Goal: Task Accomplishment & Management: Use online tool/utility

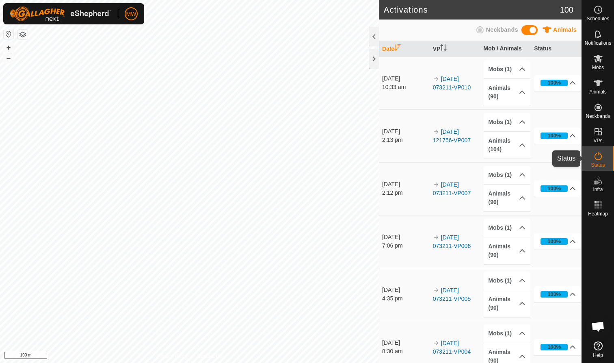
click at [600, 160] on icon at bounding box center [599, 156] width 10 height 10
click at [599, 156] on icon at bounding box center [599, 156] width 10 height 10
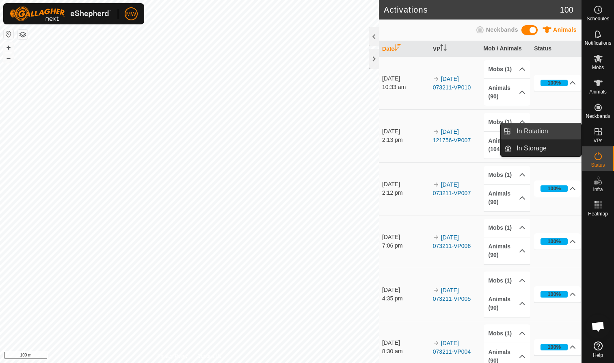
click at [555, 132] on link "In Rotation" at bounding box center [546, 131] width 69 height 16
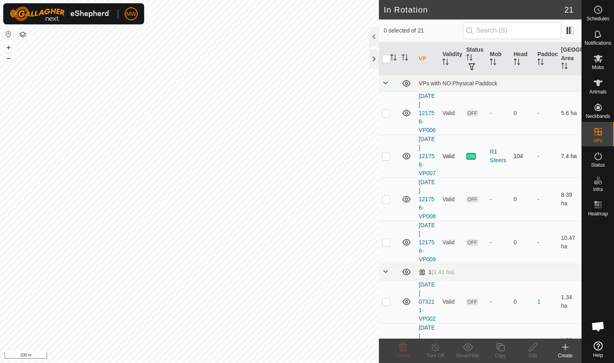
checkbox input "true"
click at [500, 349] on icon at bounding box center [501, 347] width 10 height 10
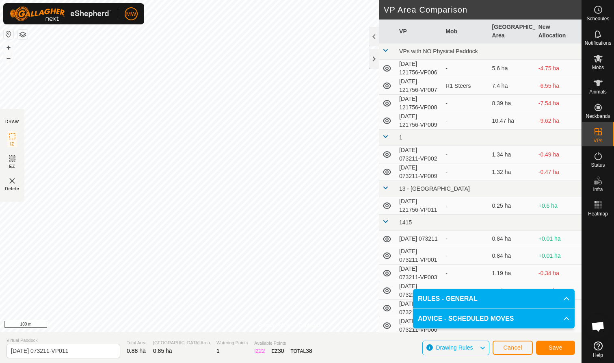
click at [554, 348] on span "Save" at bounding box center [556, 347] width 14 height 7
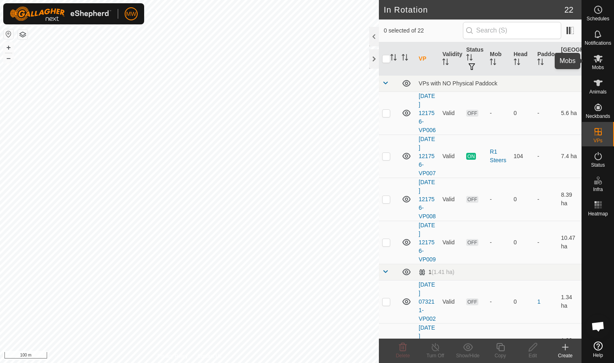
click at [599, 58] on icon at bounding box center [598, 59] width 9 height 8
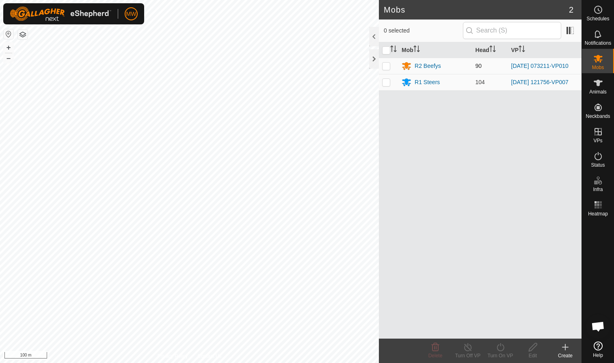
click at [385, 67] on p-checkbox at bounding box center [386, 66] width 8 height 7
checkbox input "true"
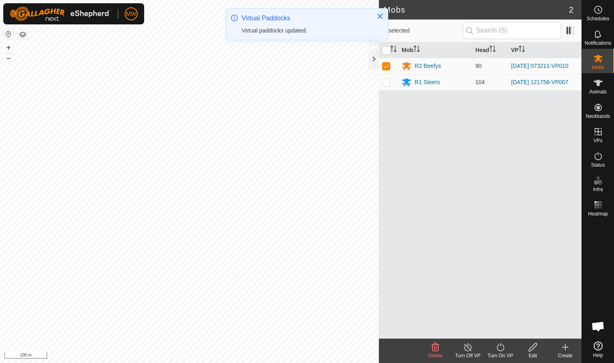
click at [501, 345] on icon at bounding box center [500, 347] width 7 height 8
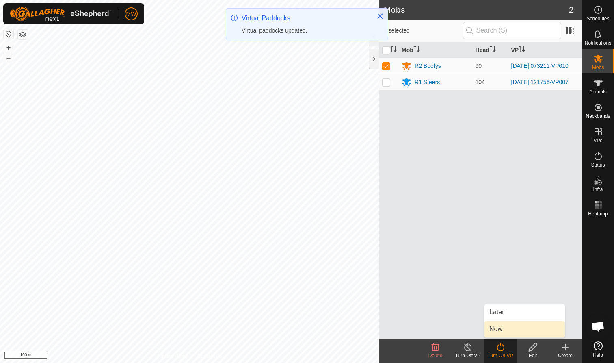
click at [500, 326] on link "Now" at bounding box center [525, 329] width 80 height 16
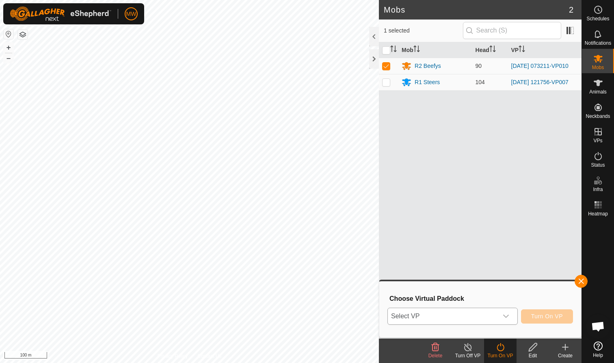
click at [508, 316] on icon "dropdown trigger" at bounding box center [506, 316] width 7 height 7
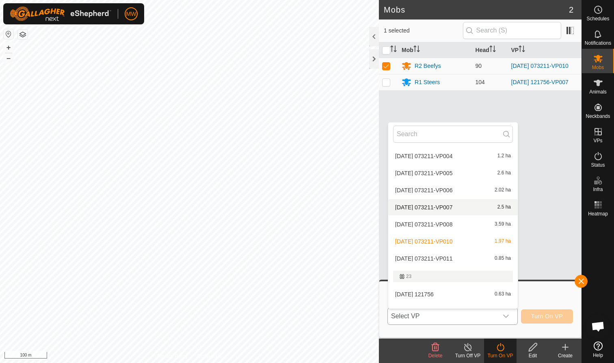
scroll to position [244, 0]
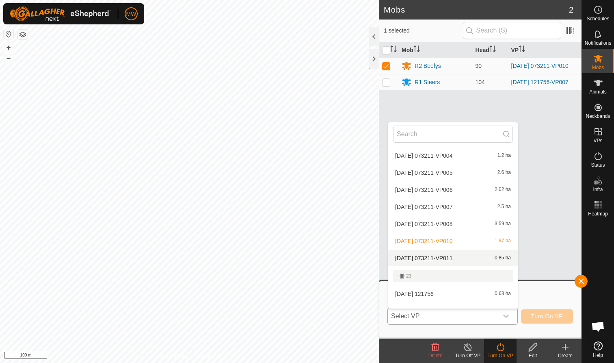
click at [432, 257] on li "[DATE] 073211-VP011 0.85 ha" at bounding box center [453, 258] width 130 height 16
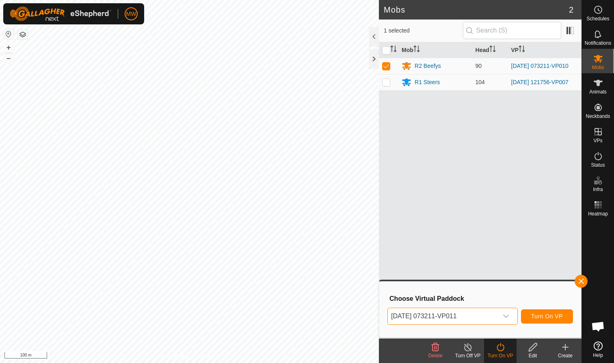
click at [556, 316] on span "Turn On VP" at bounding box center [548, 316] width 32 height 7
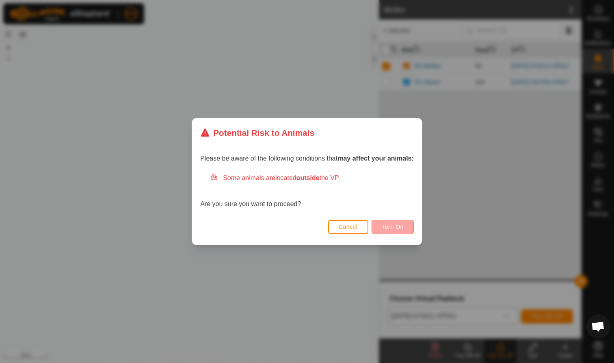
click at [404, 224] on span "Turn On" at bounding box center [393, 226] width 22 height 7
